Goal: Find specific page/section: Find specific page/section

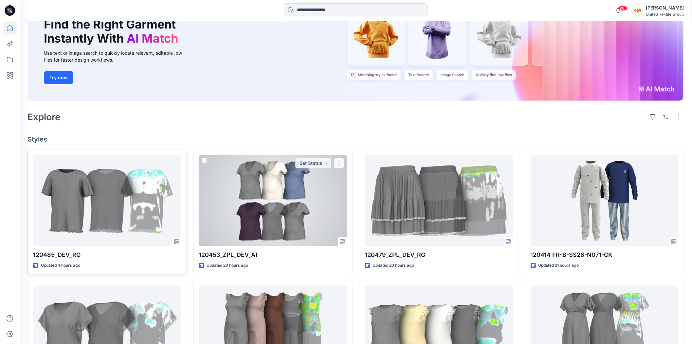
scroll to position [73, 0]
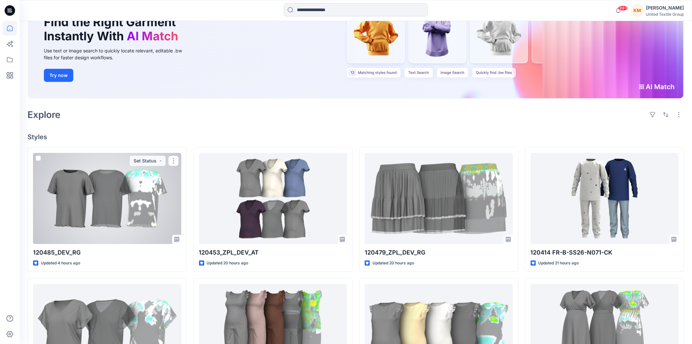
click at [108, 195] on div at bounding box center [107, 198] width 148 height 91
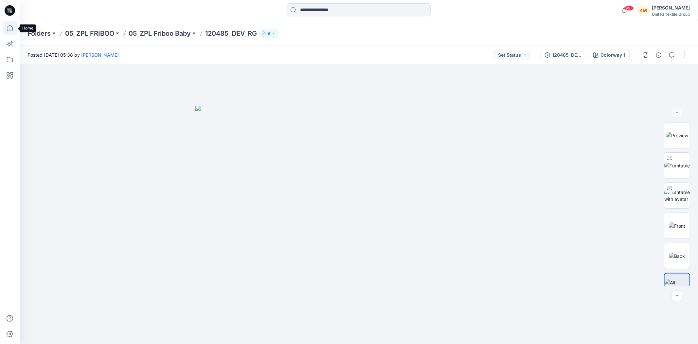
click at [8, 26] on icon at bounding box center [10, 28] width 14 height 14
